Goal: Information Seeking & Learning: Find specific page/section

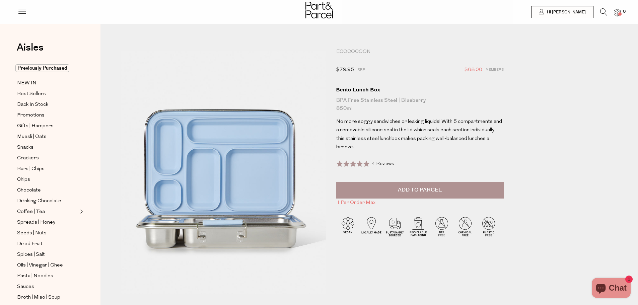
click at [380, 49] on div "Ecococoon" at bounding box center [419, 52] width 167 height 7
click at [605, 12] on icon at bounding box center [603, 11] width 7 height 7
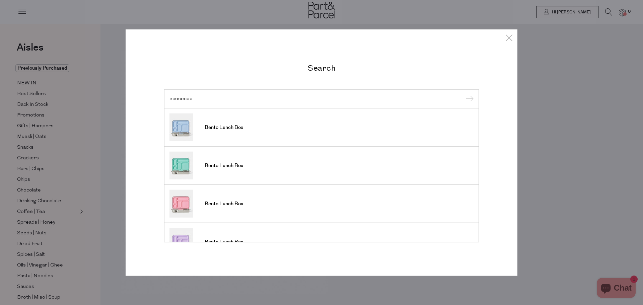
type input "ecococoo"
click at [464, 94] on input "submit" at bounding box center [469, 99] width 10 height 10
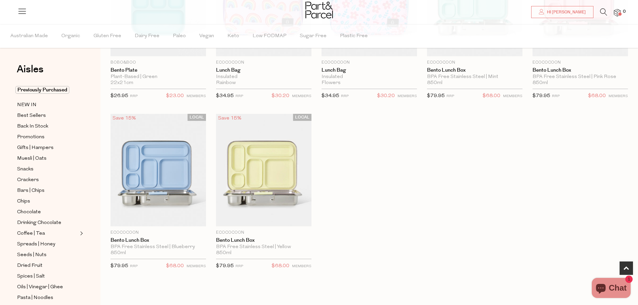
scroll to position [33, 0]
